Goal: Task Accomplishment & Management: Manage account settings

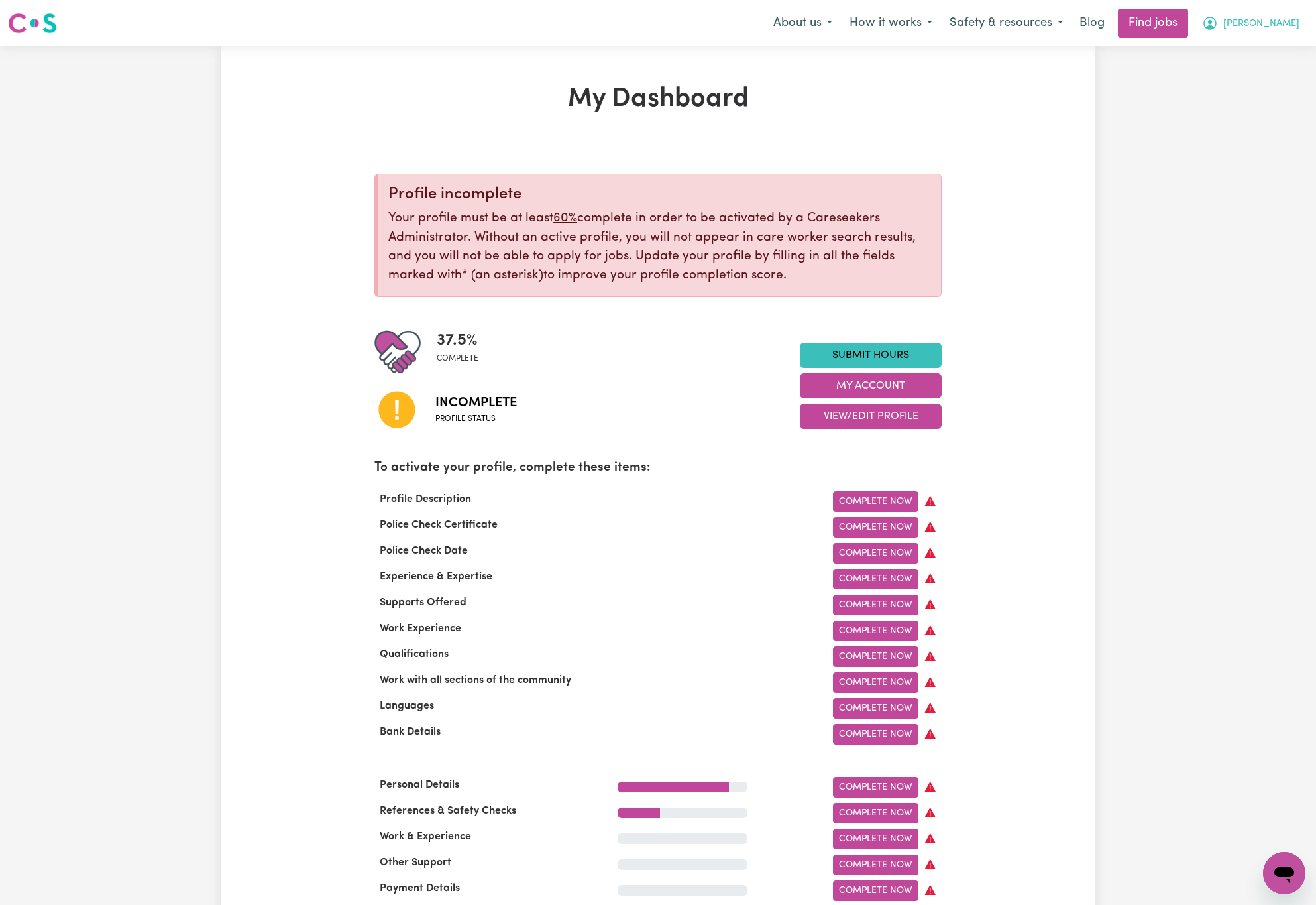
click at [1278, 14] on button "[PERSON_NAME]" at bounding box center [1251, 23] width 115 height 28
click at [1264, 98] on link "Logout" at bounding box center [1255, 102] width 105 height 25
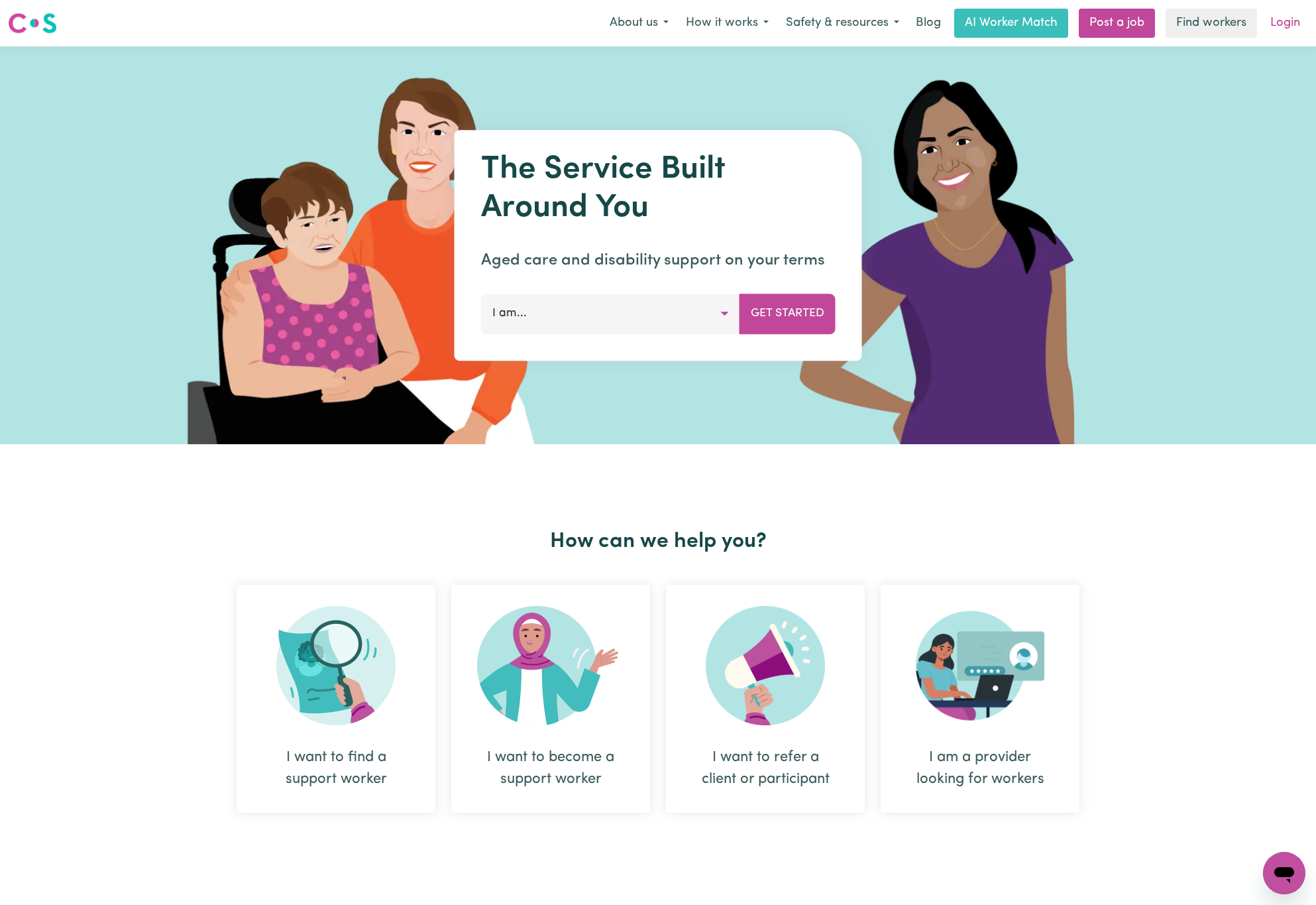
click at [1273, 14] on link "Login" at bounding box center [1286, 23] width 45 height 29
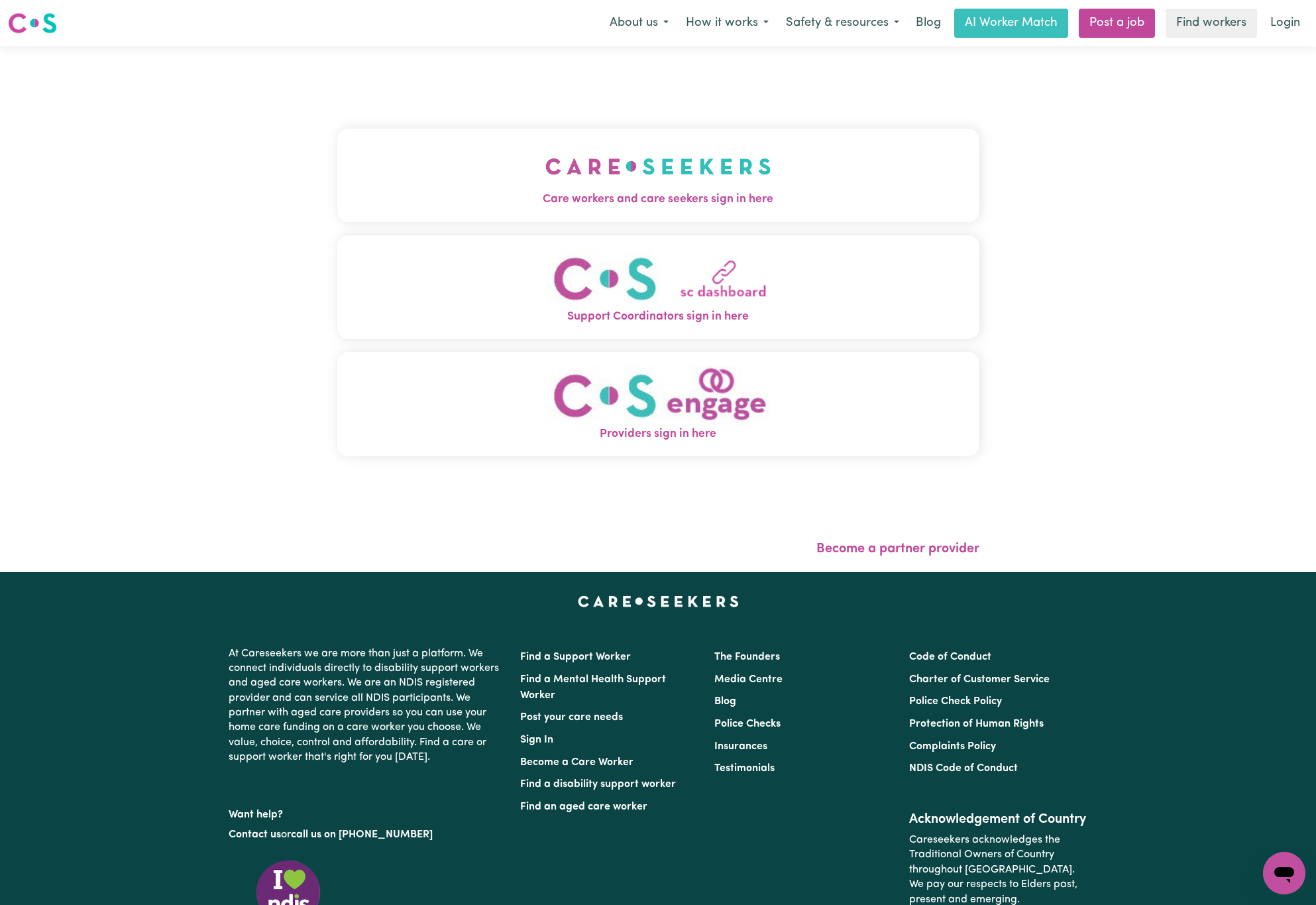
drag, startPoint x: 766, startPoint y: 140, endPoint x: 751, endPoint y: 144, distance: 15.5
click at [766, 142] on button "Care workers and care seekers sign in here" at bounding box center [658, 174] width 642 height 93
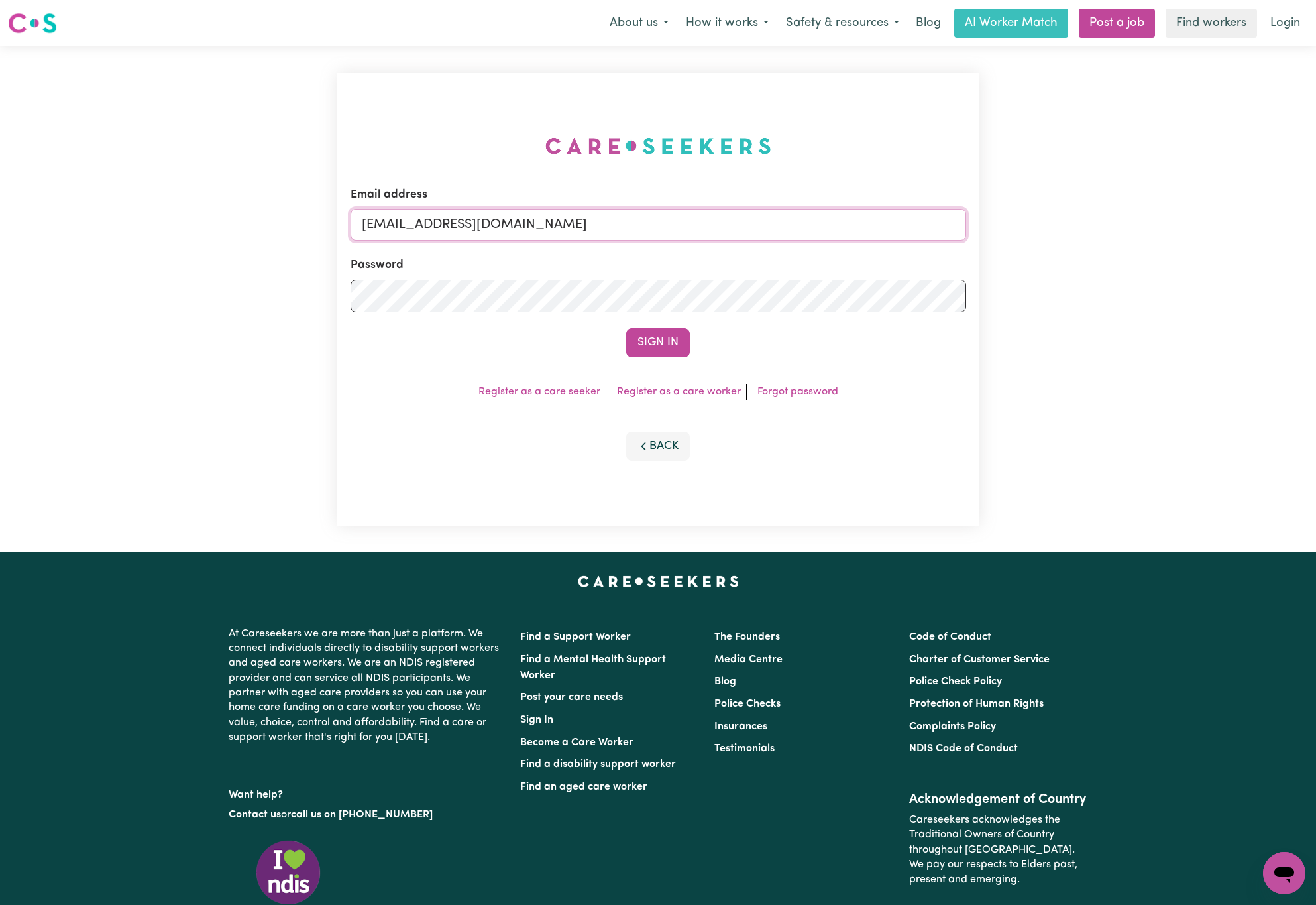
drag, startPoint x: 432, startPoint y: 227, endPoint x: 1207, endPoint y: 224, distance: 775.0
click at [1213, 228] on div "Email address [EMAIL_ADDRESS][DOMAIN_NAME] Password Sign In Register as a care …" at bounding box center [658, 299] width 1316 height 506
paste input "[EMAIL_ADDRESS][DOMAIN_NAME]"
click at [626, 329] on button "Sign In" at bounding box center [658, 343] width 63 height 29
type input "superuser~[EMAIL_ADDRESS][DOMAIN_NAME]."
